Goal: Information Seeking & Learning: Check status

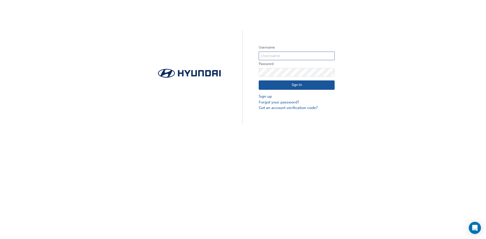
type input "34956"
click at [284, 80] on div "Sign In Sign up Forgot your password? Got an account verification code?" at bounding box center [297, 94] width 76 height 34
click at [288, 86] on button "Sign In" at bounding box center [297, 86] width 76 height 10
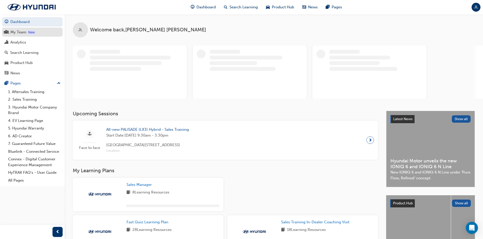
click at [42, 28] on link "My Team New" at bounding box center [32, 32] width 61 height 9
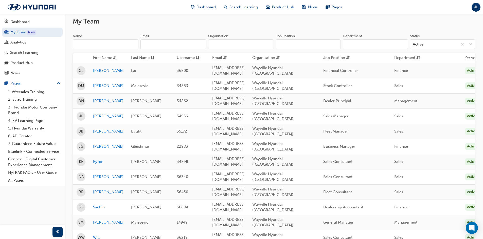
scroll to position [71, 0]
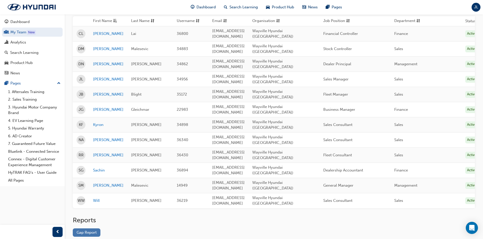
click at [92, 229] on link "Gap Report" at bounding box center [87, 233] width 28 height 8
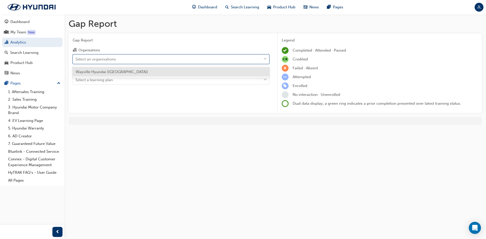
click at [149, 61] on div "Select an organisations" at bounding box center [167, 59] width 189 height 9
click at [76, 61] on input "Organisations option Wayville Hyundai ([GEOGRAPHIC_DATA]) focused, 1 of 1. 1 re…" at bounding box center [76, 59] width 1 height 4
click at [141, 73] on div "Wayville Hyundai ([GEOGRAPHIC_DATA])" at bounding box center [171, 72] width 197 height 10
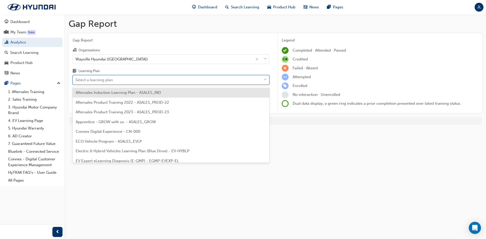
click at [137, 76] on div "Select a learning plan" at bounding box center [167, 80] width 189 height 9
click at [76, 78] on input "Learning Plan option Aftersales Induction Learning Plan - ASALES_IND focused, 1…" at bounding box center [76, 80] width 1 height 4
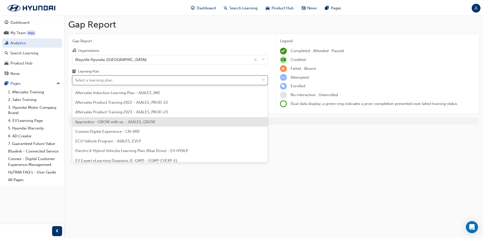
scroll to position [229, 0]
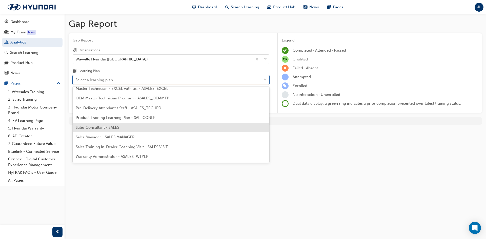
click at [138, 124] on div "Sales Consultant - SALES" at bounding box center [171, 128] width 197 height 10
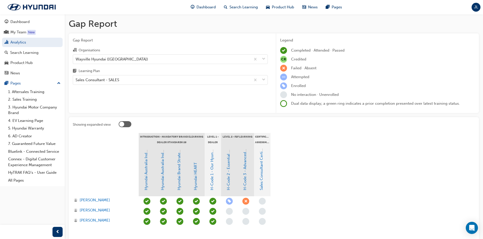
click at [183, 85] on div "Gap Report Organisations Wayville Hyundai ([GEOGRAPHIC_DATA]) Learning Plan Sal…" at bounding box center [170, 73] width 203 height 80
click at [183, 79] on div "Sales Consultant - SALES" at bounding box center [162, 80] width 178 height 9
click at [76, 79] on input "Learning Plan Sales Consultant - SALES" at bounding box center [76, 80] width 1 height 4
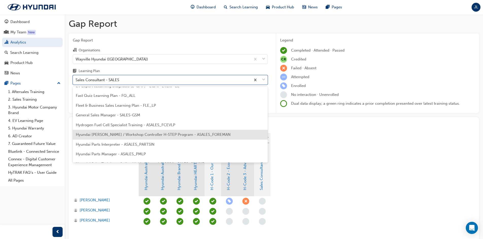
scroll to position [50, 0]
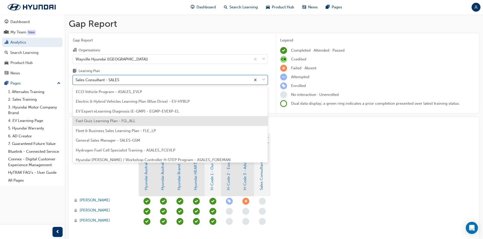
click at [97, 122] on span "Fast Quiz Learning Plan - FQ_ALL" at bounding box center [106, 121] width 60 height 5
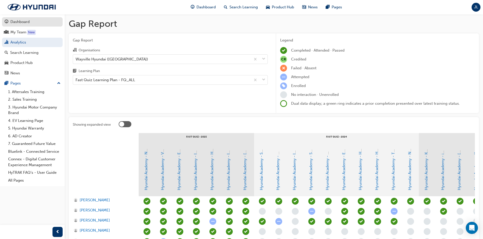
click at [29, 21] on div "Dashboard" at bounding box center [19, 22] width 19 height 6
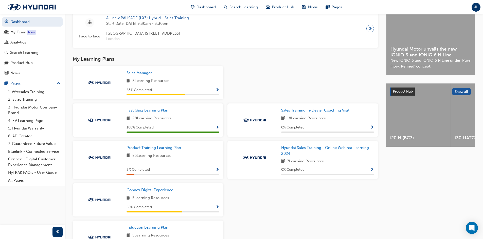
scroll to position [121, 0]
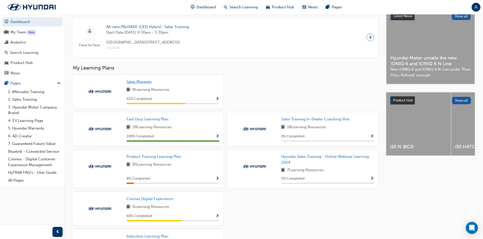
click at [143, 84] on span "Sales Manager" at bounding box center [138, 82] width 25 height 5
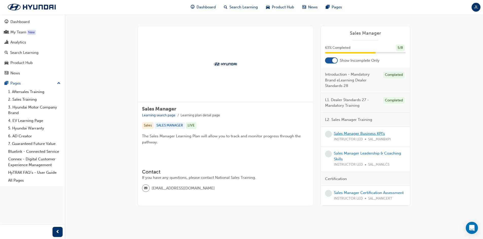
click at [363, 134] on link "Sales Manager Business KPI's" at bounding box center [359, 133] width 51 height 5
